Goal: Task Accomplishment & Management: Manage account settings

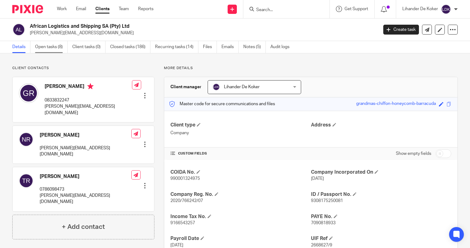
click at [61, 49] on link "Open tasks (8)" at bounding box center [51, 47] width 33 height 12
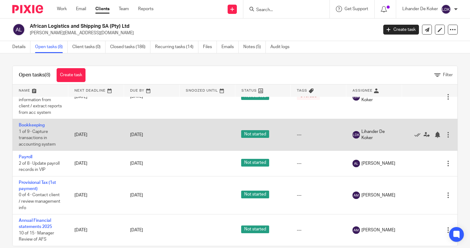
scroll to position [184, 0]
click at [415, 133] on icon at bounding box center [418, 134] width 6 height 6
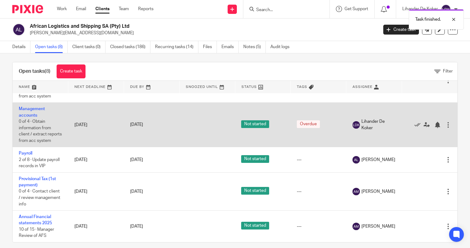
scroll to position [10, 0]
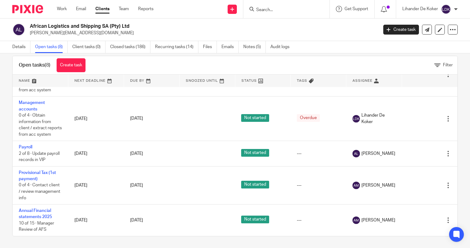
click at [294, 10] on input "Search" at bounding box center [283, 10] width 55 height 6
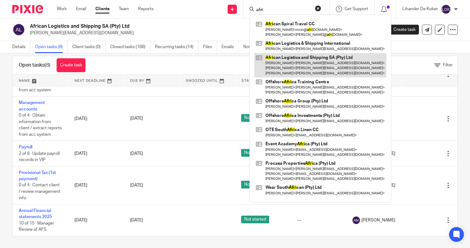
type input "afri"
click at [319, 53] on link at bounding box center [321, 65] width 132 height 24
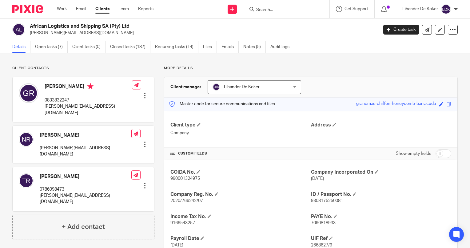
click at [61, 100] on p "0833832247" at bounding box center [88, 100] width 87 height 6
copy p "0833832247"
click at [62, 107] on p "[PERSON_NAME][EMAIL_ADDRESS][DOMAIN_NAME]" at bounding box center [88, 109] width 87 height 13
click at [49, 192] on p "timothy@alsi.co.za" at bounding box center [86, 198] width 92 height 13
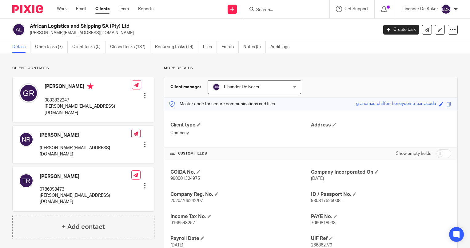
click at [49, 192] on p "timothy@alsi.co.za" at bounding box center [86, 198] width 92 height 13
copy div "timothy@alsi.co.za"
click at [62, 46] on link "Open tasks (7)" at bounding box center [51, 47] width 33 height 12
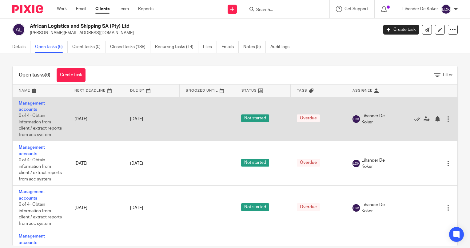
click at [33, 106] on td "Management accounts 0 of 4 · Obtain information from client / extract reports f…" at bounding box center [41, 119] width 56 height 44
click at [31, 104] on link "Management accounts" at bounding box center [32, 106] width 26 height 10
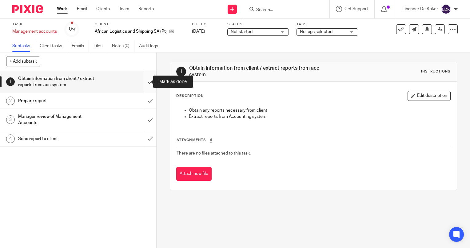
click at [143, 80] on input "submit" at bounding box center [78, 82] width 156 height 22
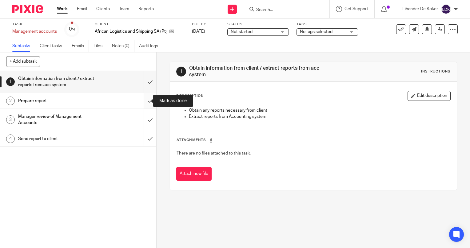
click at [148, 100] on input "submit" at bounding box center [78, 100] width 156 height 15
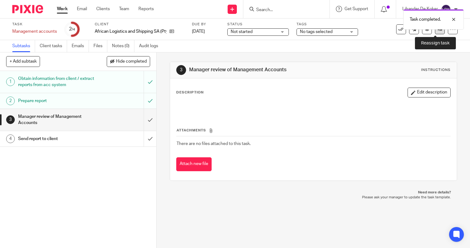
click at [436, 33] on link at bounding box center [440, 29] width 10 height 10
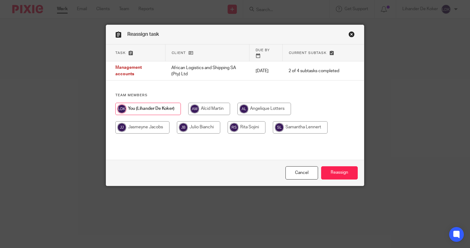
click at [211, 103] on input "radio" at bounding box center [209, 109] width 42 height 12
radio input "true"
click at [328, 173] on input "Reassign" at bounding box center [339, 172] width 37 height 13
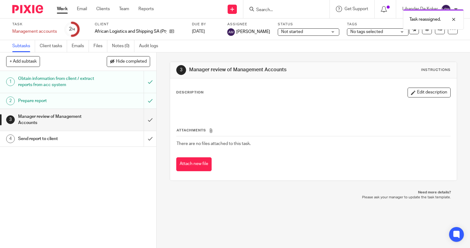
click at [64, 8] on link "Work" at bounding box center [62, 9] width 11 height 6
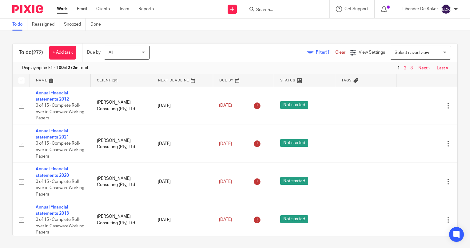
click at [445, 12] on img at bounding box center [446, 9] width 10 height 10
click at [445, 43] on li "Logout" at bounding box center [434, 42] width 41 height 9
